Goal: Find specific page/section: Find specific page/section

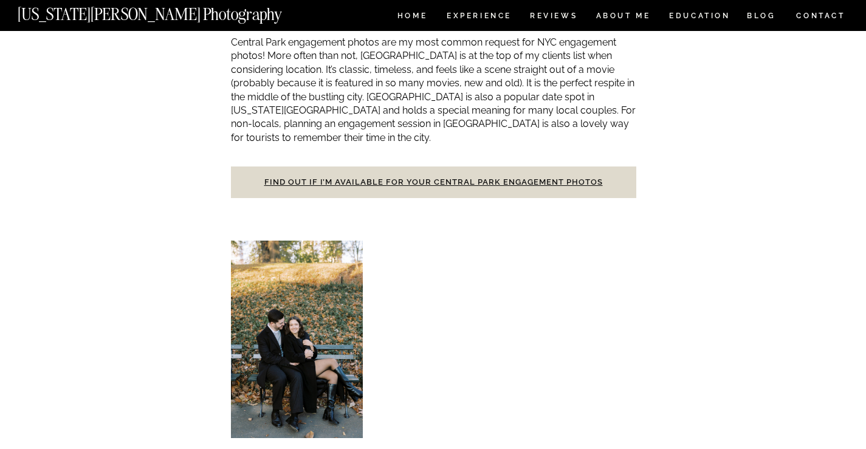
scroll to position [668, 0]
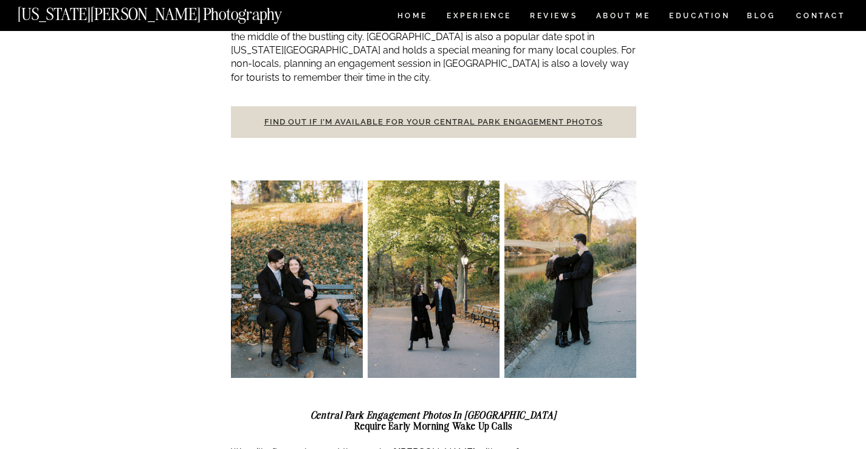
click at [407, 117] on link "Find out if I’m available for your Central Park engagement photos" at bounding box center [433, 121] width 338 height 9
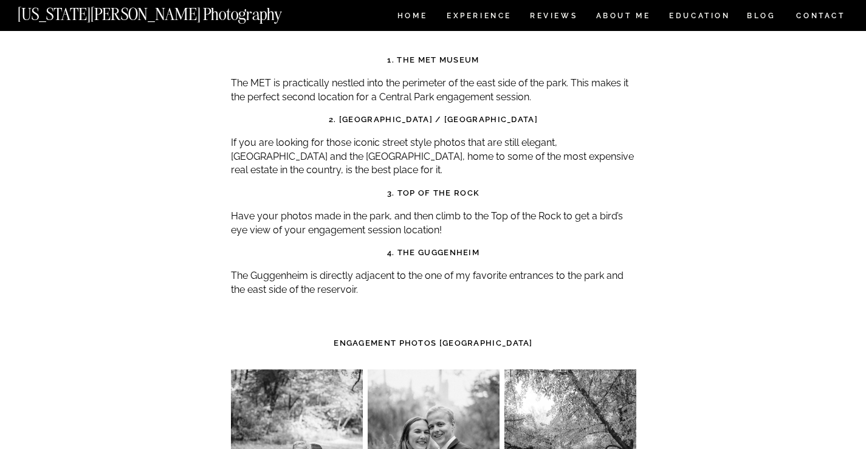
scroll to position [5954, 0]
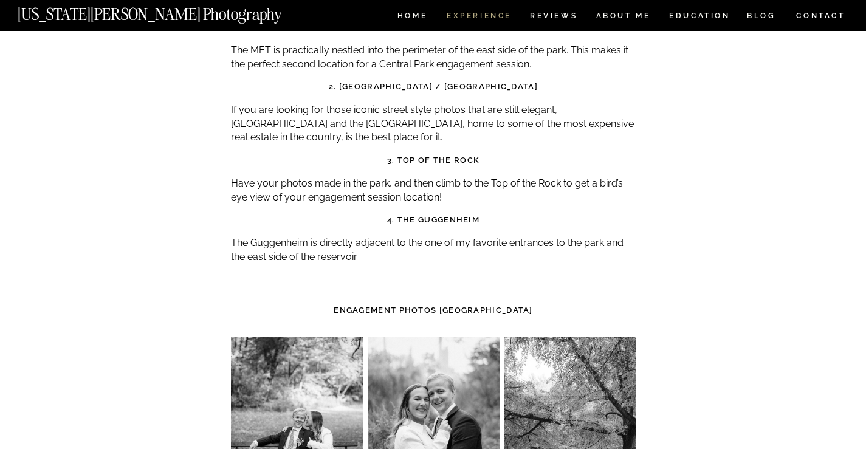
click at [450, 13] on nav "Experience" at bounding box center [479, 17] width 64 height 10
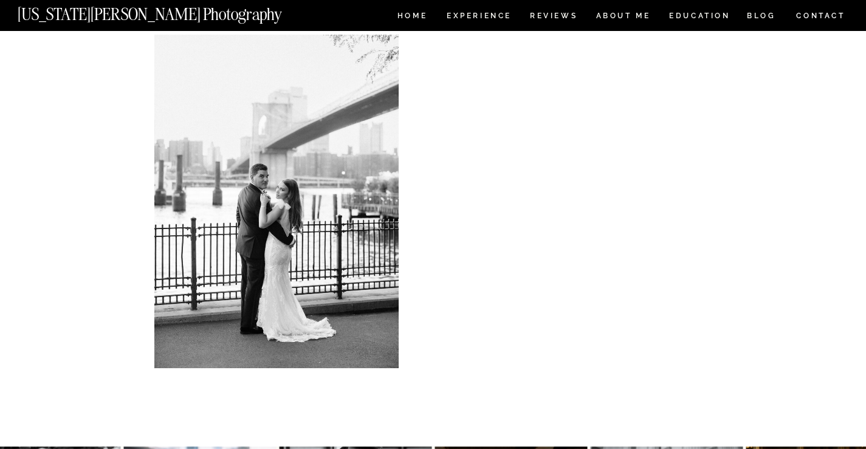
scroll to position [365, 0]
